Goal: Connect with others: Connect with others

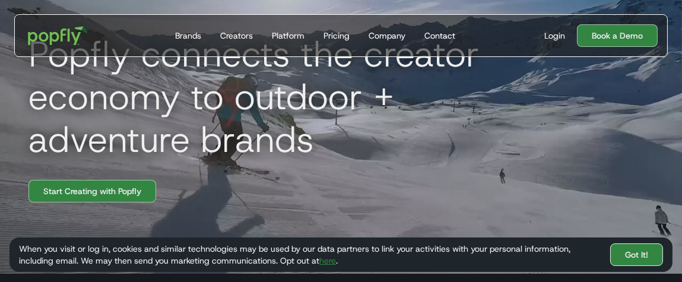
click at [629, 254] on link "Got It!" at bounding box center [636, 254] width 53 height 23
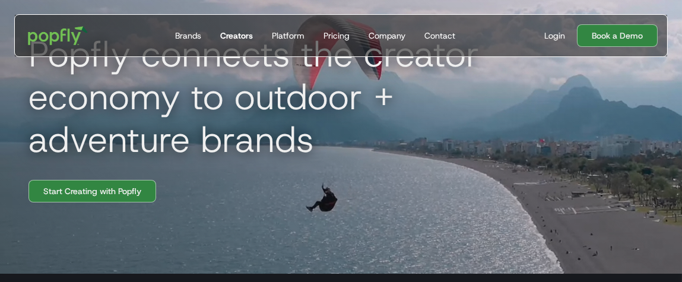
click at [233, 40] on div "Creators" at bounding box center [236, 36] width 33 height 12
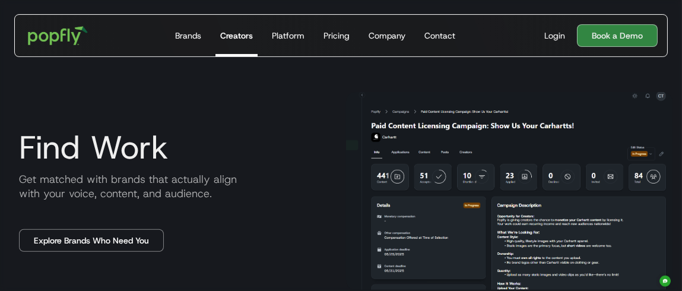
scroll to position [757, 0]
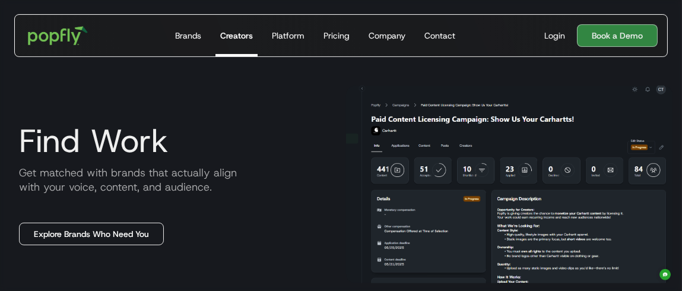
click at [108, 235] on link "Explore Brands Who Need You" at bounding box center [91, 234] width 145 height 23
